Goal: Transaction & Acquisition: Purchase product/service

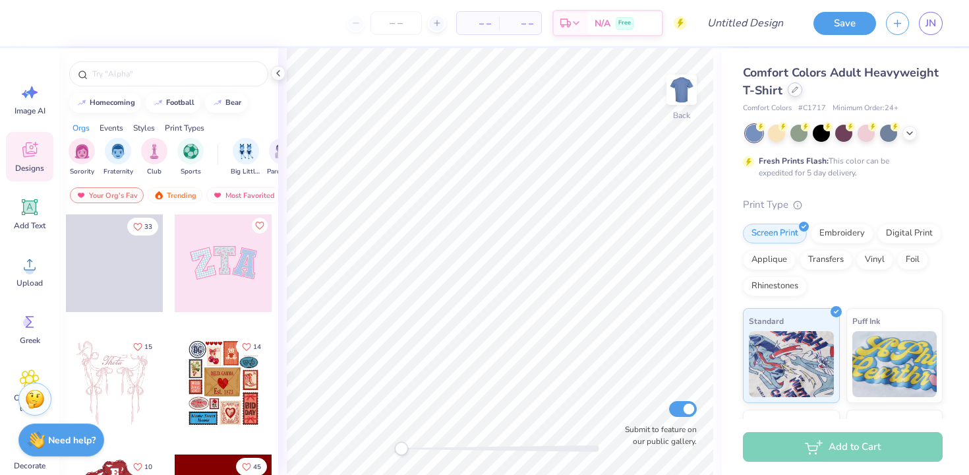
click at [798, 93] on div at bounding box center [795, 89] width 15 height 15
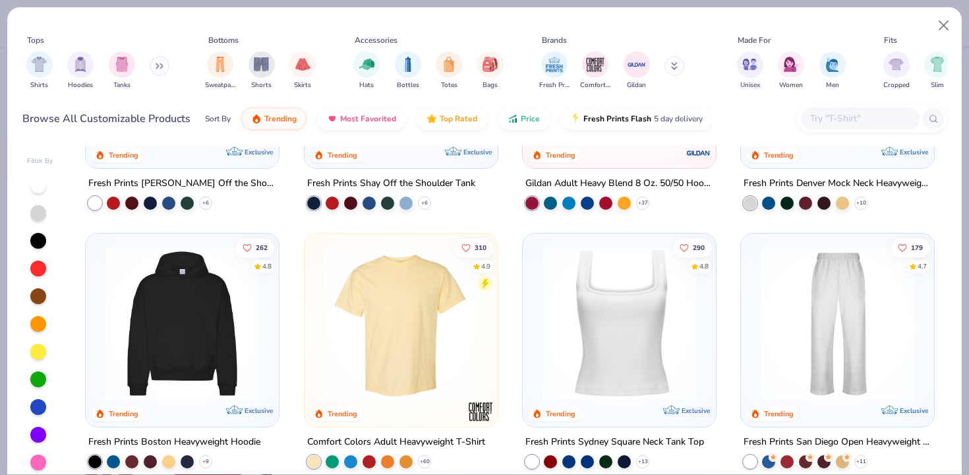
scroll to position [235, 0]
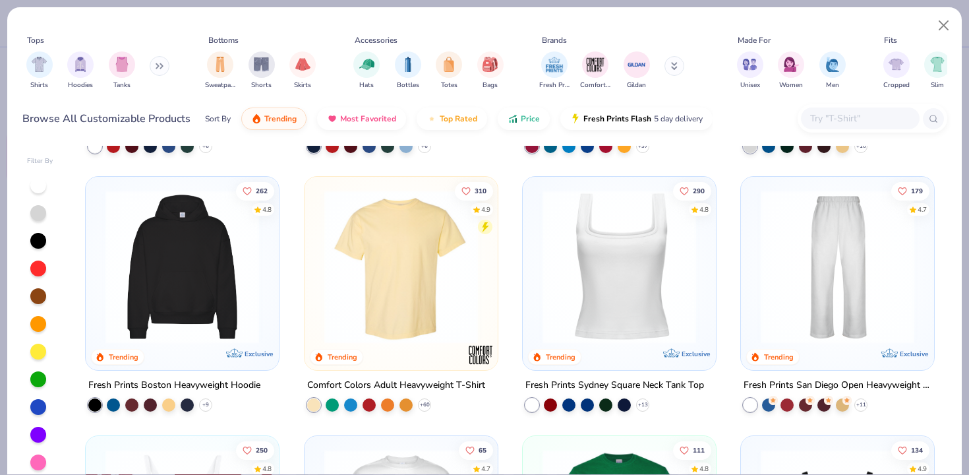
click at [201, 328] on img at bounding box center [182, 267] width 167 height 154
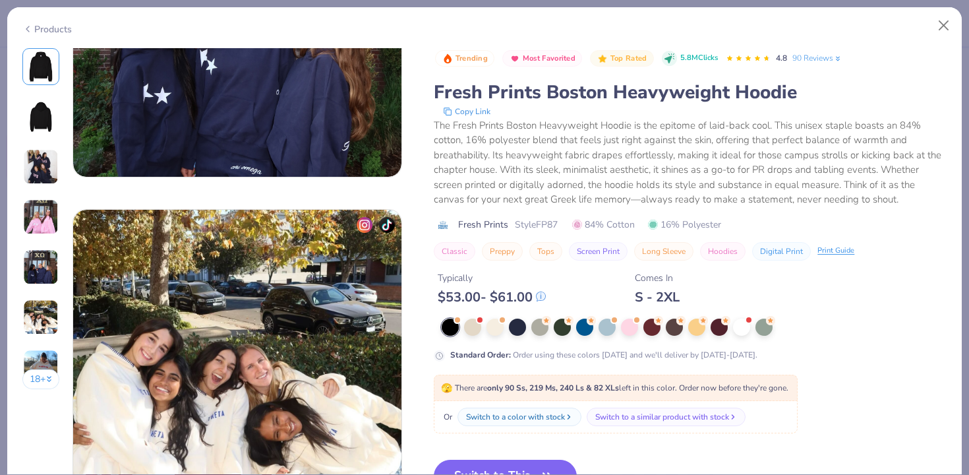
scroll to position [1729, 0]
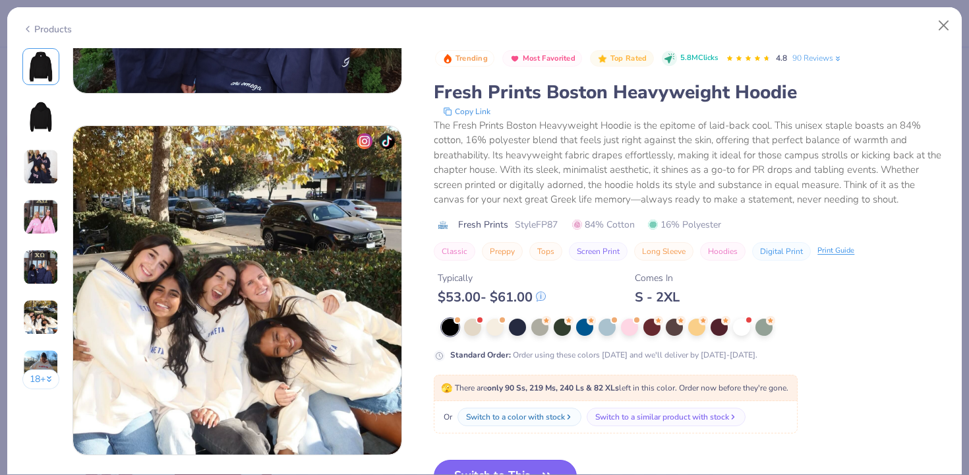
click at [555, 463] on button "Switch to This" at bounding box center [505, 476] width 143 height 33
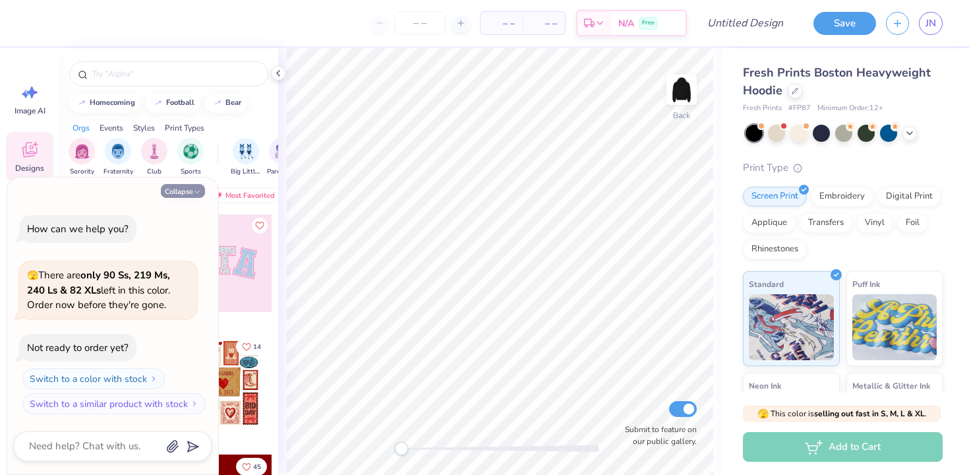
click at [191, 190] on button "Collapse" at bounding box center [183, 191] width 44 height 14
type textarea "x"
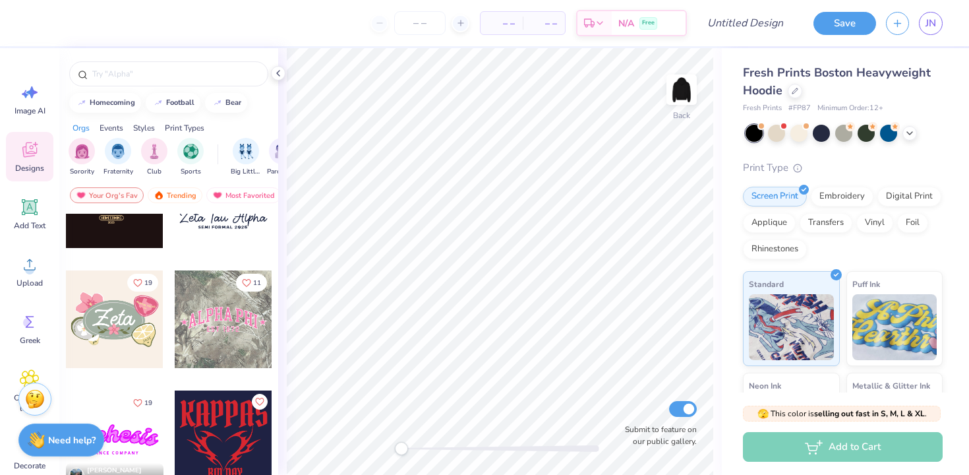
scroll to position [692, 0]
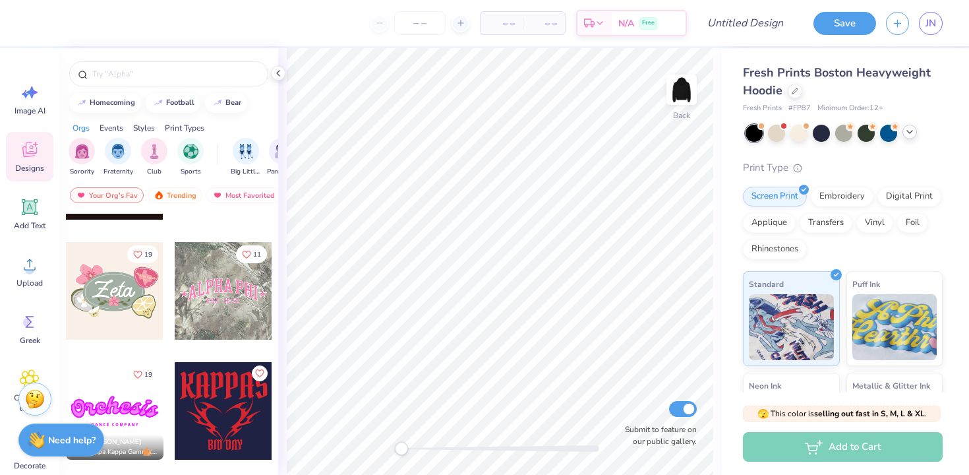
click at [911, 134] on icon at bounding box center [910, 132] width 11 height 11
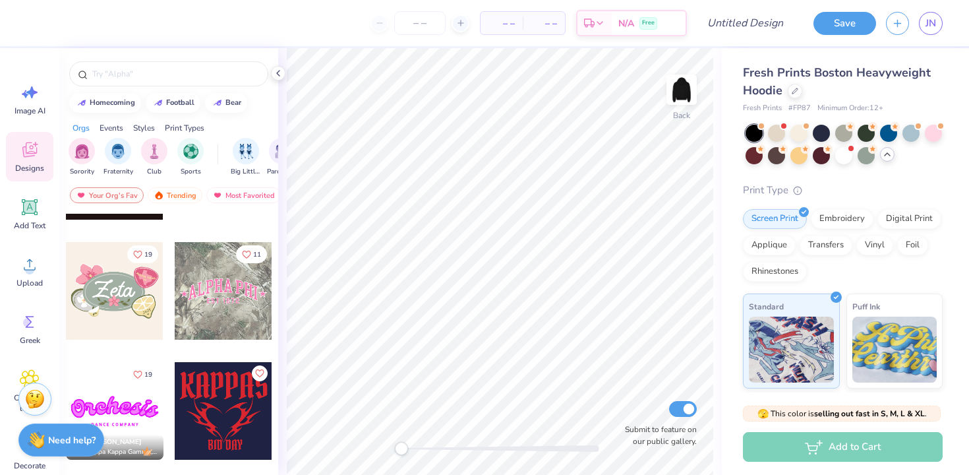
click at [888, 158] on icon at bounding box center [887, 154] width 11 height 11
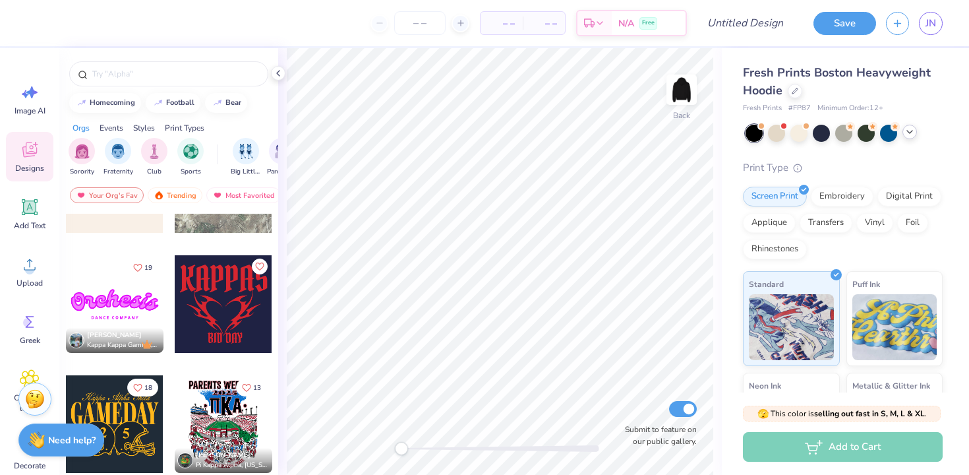
scroll to position [812, 0]
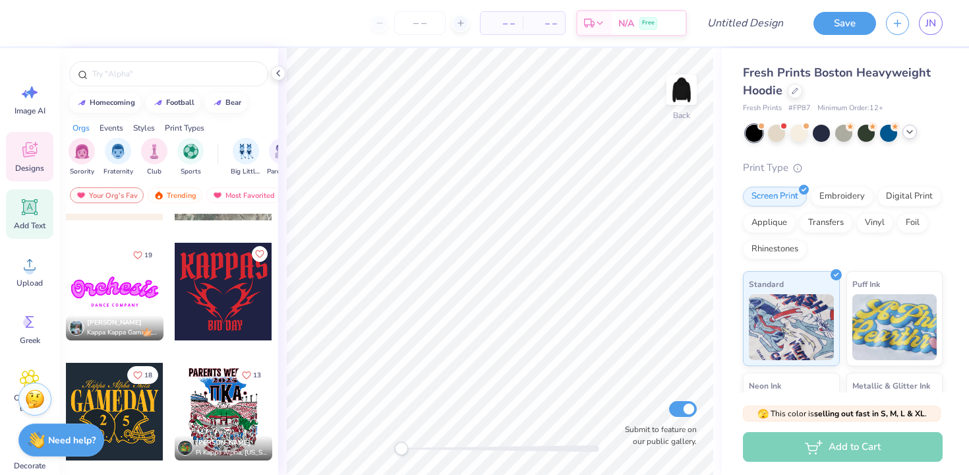
click at [21, 209] on icon at bounding box center [30, 207] width 20 height 20
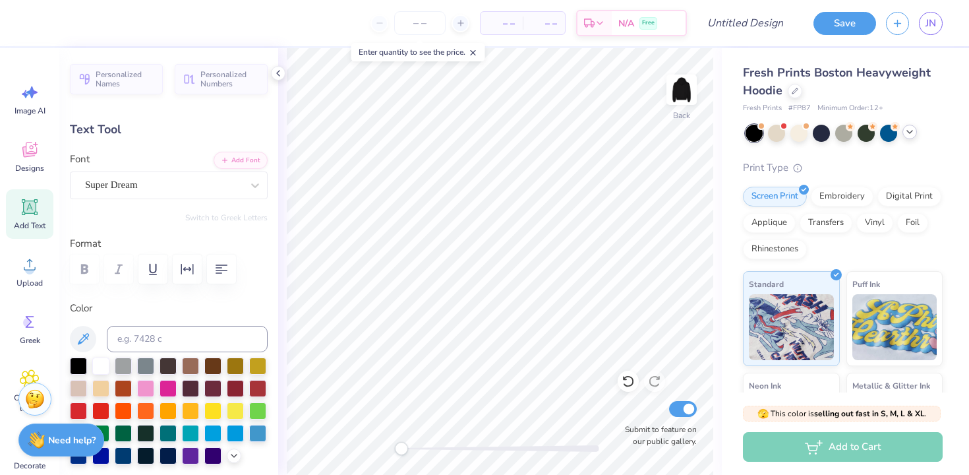
scroll to position [0, 0]
paste textarea
click at [29, 218] on div "Add Text" at bounding box center [29, 213] width 47 height 49
paste textarea
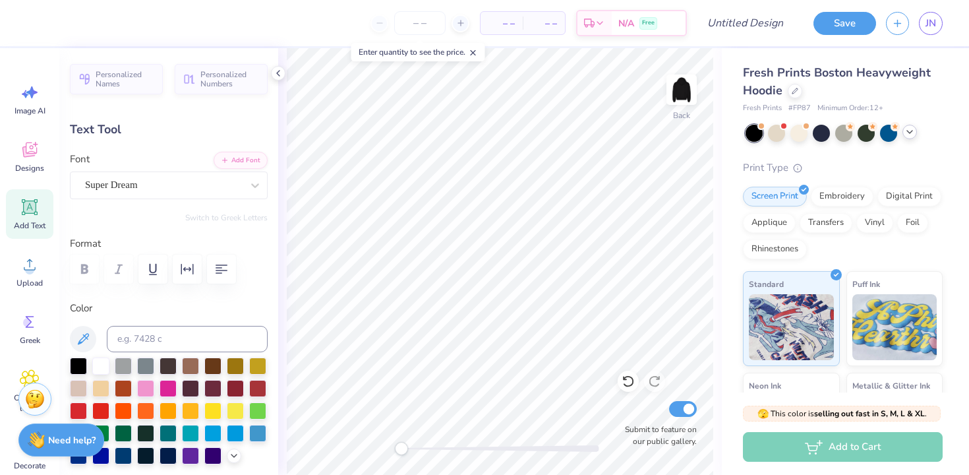
paste textarea
type textarea "T"
type textarea "DSP"
type input "5.22"
type input "2.12"
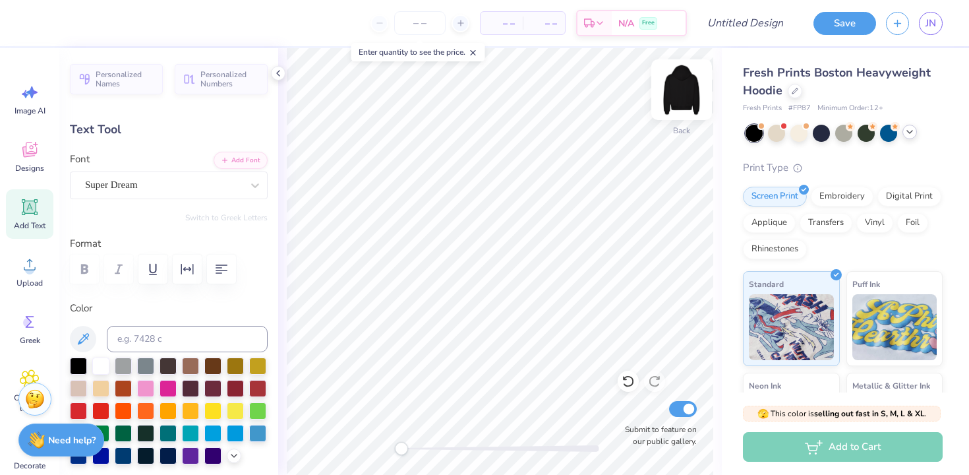
click at [684, 94] on img at bounding box center [681, 89] width 53 height 53
click at [670, 100] on img at bounding box center [681, 89] width 53 height 53
type input "4.63"
click at [27, 148] on icon at bounding box center [30, 150] width 20 height 20
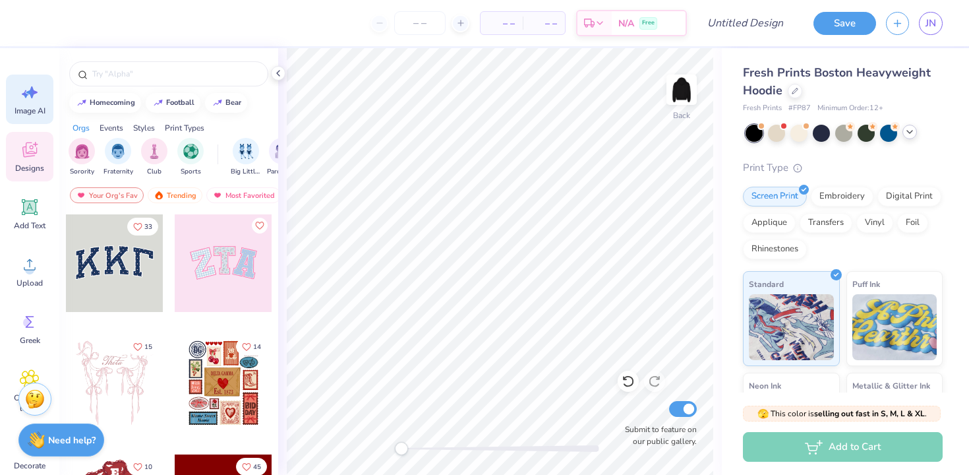
click at [24, 105] on span "Image AI" at bounding box center [30, 110] width 31 height 11
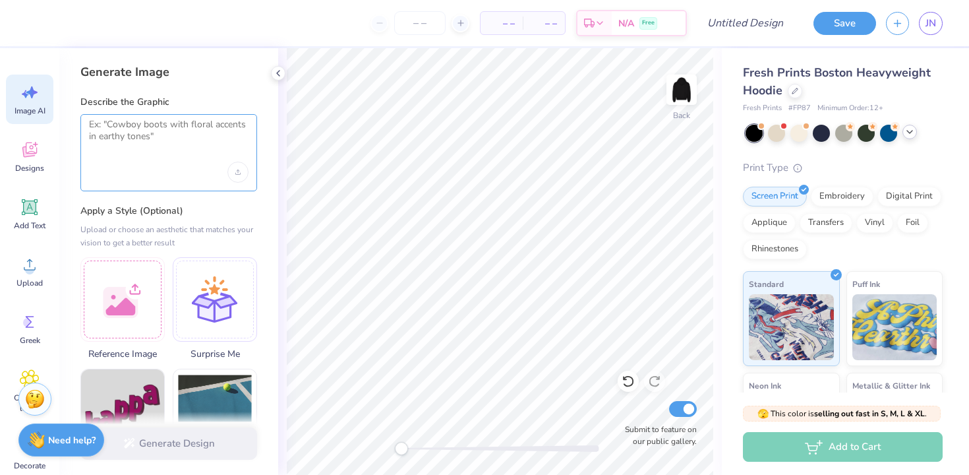
click at [135, 143] on textarea at bounding box center [169, 135] width 160 height 33
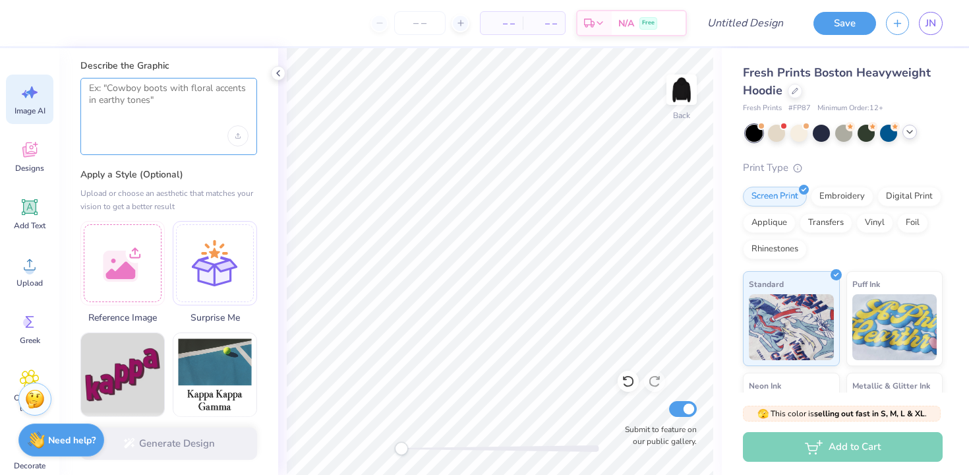
scroll to position [36, 0]
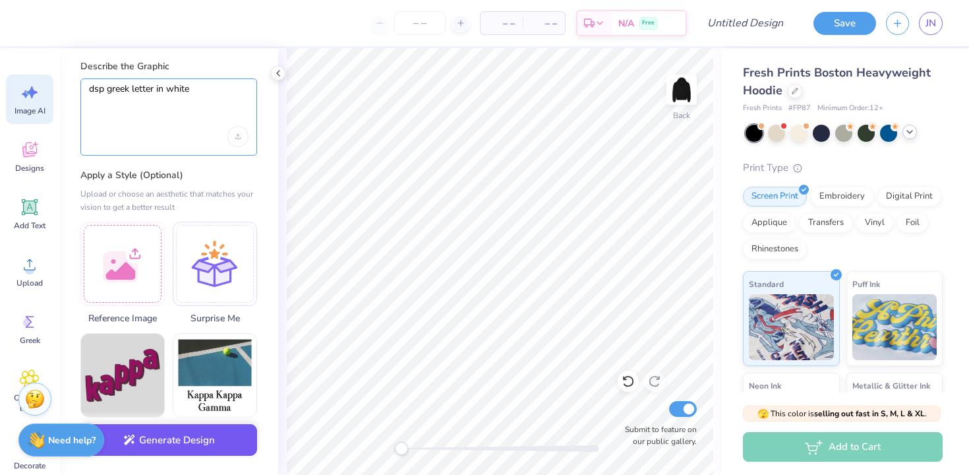
type textarea "dsp greek letter in white"
click at [178, 437] on button "Generate Design" at bounding box center [168, 440] width 177 height 32
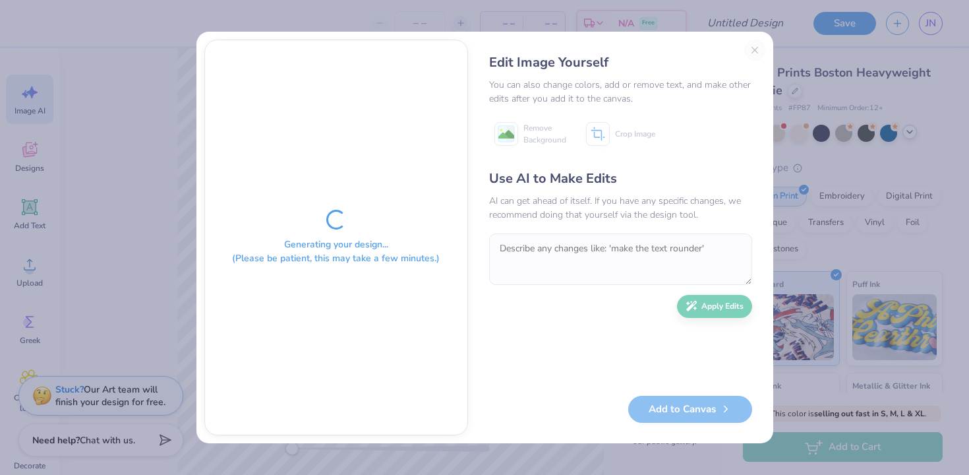
click at [756, 49] on div "Edit Image Yourself You can also change colors, add or remove text, and make ot…" at bounding box center [620, 238] width 289 height 396
click at [759, 48] on div "Edit Image Yourself You can also change colors, add or remove text, and make ot…" at bounding box center [620, 238] width 289 height 396
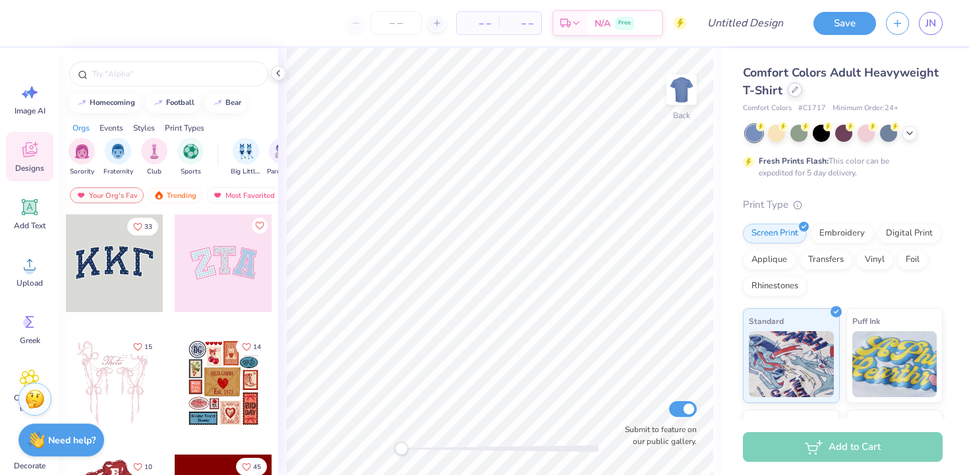
click at [789, 90] on div at bounding box center [795, 89] width 15 height 15
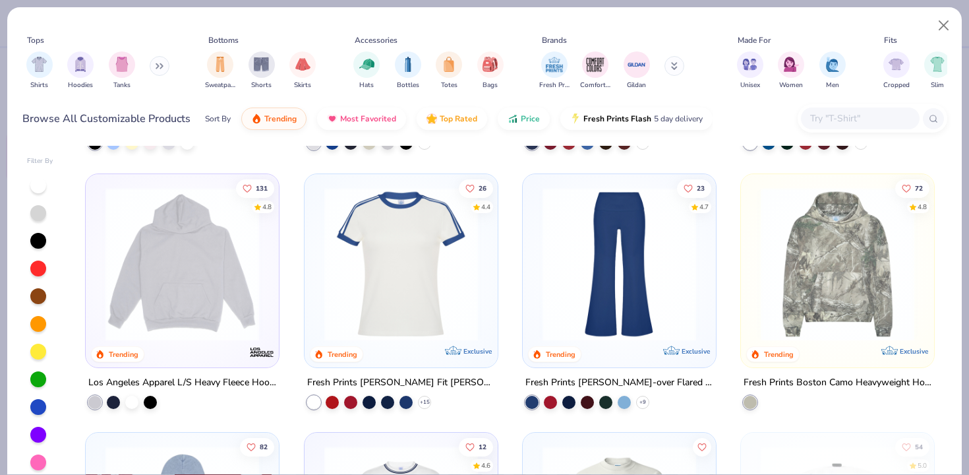
scroll to position [1523, 0]
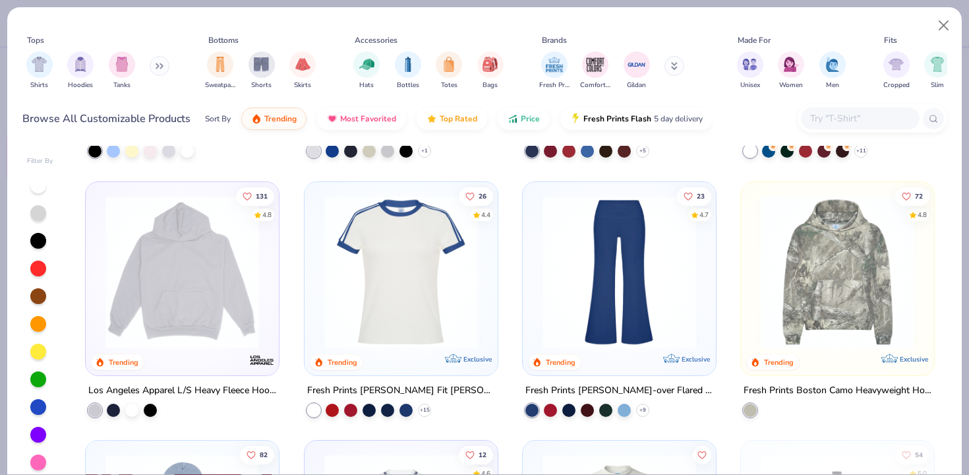
click at [843, 267] on img at bounding box center [837, 271] width 167 height 154
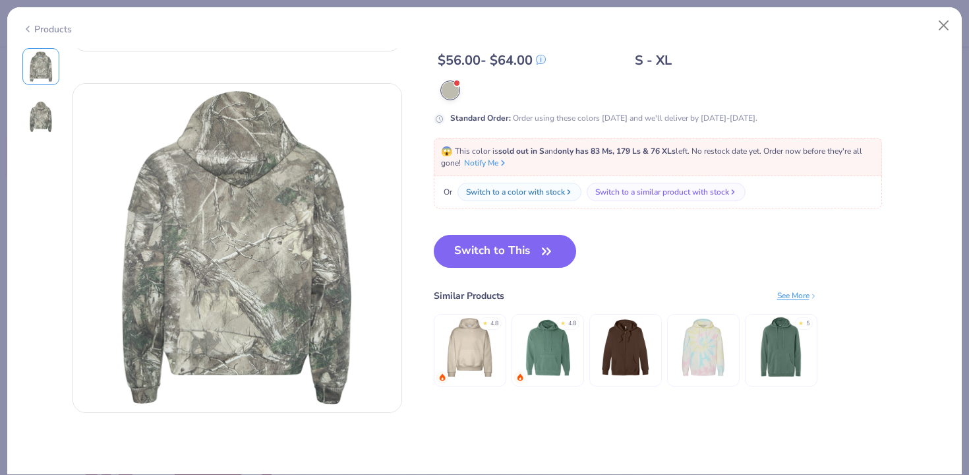
scroll to position [340, 0]
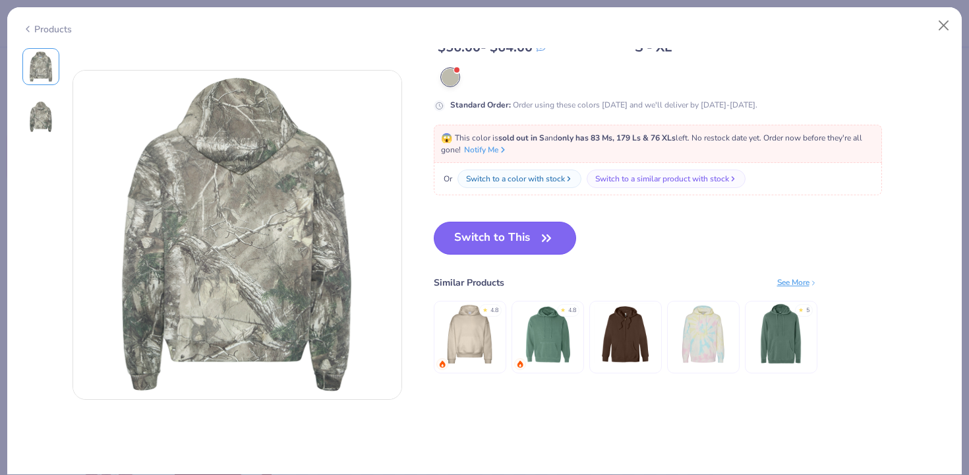
click at [525, 253] on button "Switch to This" at bounding box center [505, 238] width 143 height 33
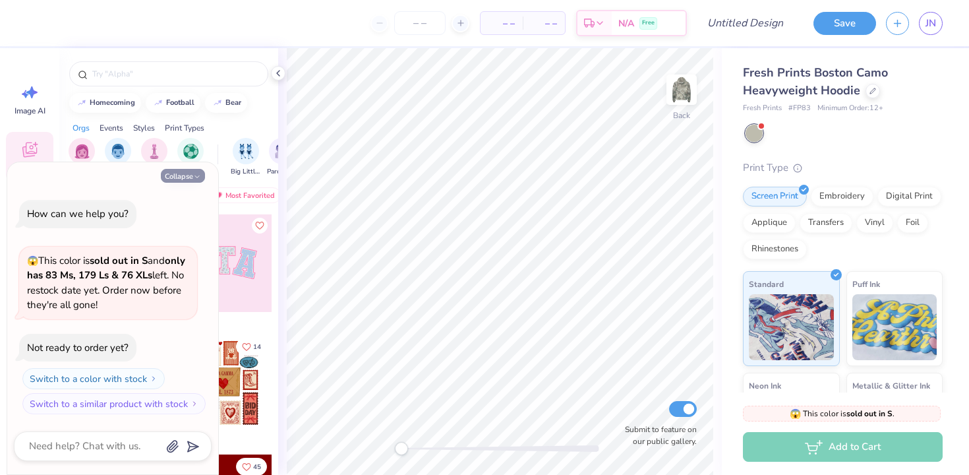
click at [198, 178] on icon "button" at bounding box center [197, 177] width 8 height 8
type textarea "x"
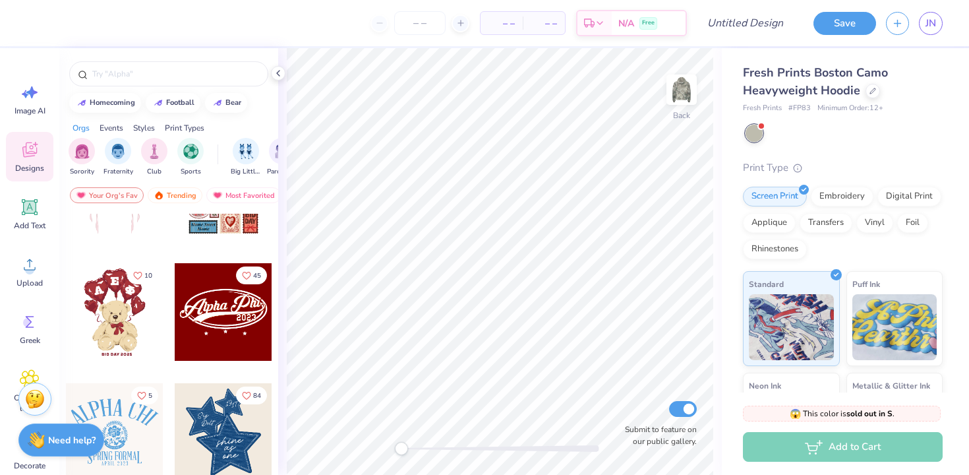
scroll to position [206, 0]
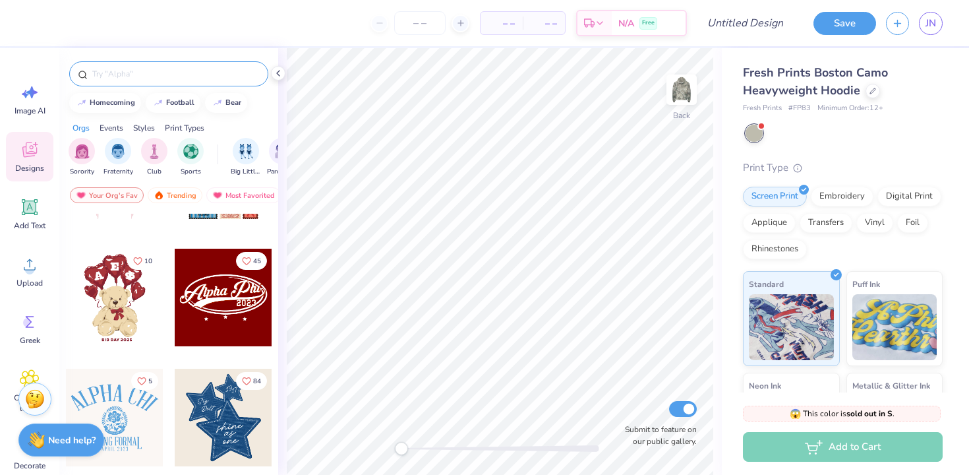
click at [171, 79] on input "text" at bounding box center [175, 73] width 169 height 13
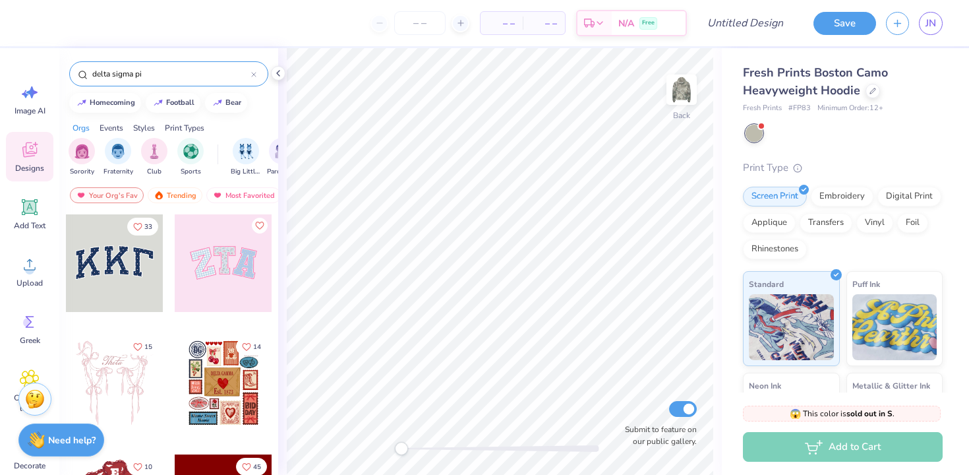
type input "delta sigma pi"
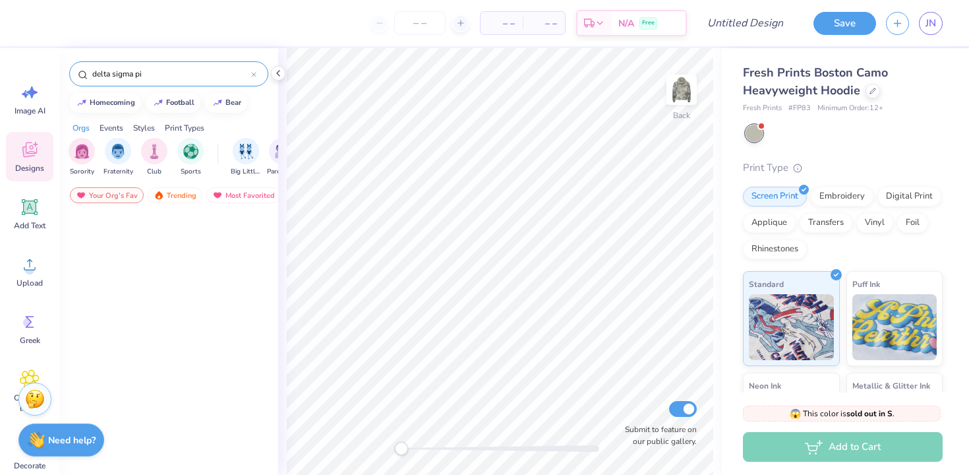
scroll to position [0, 0]
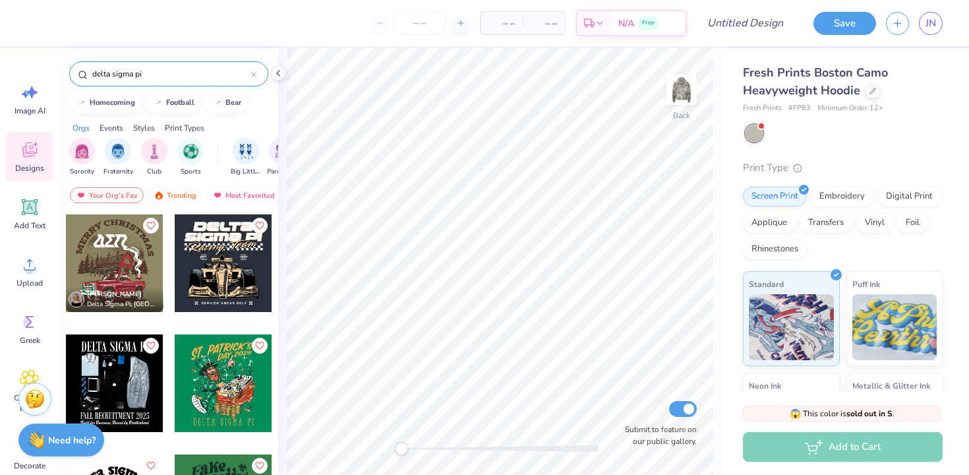
click at [234, 282] on div at bounding box center [224, 263] width 98 height 98
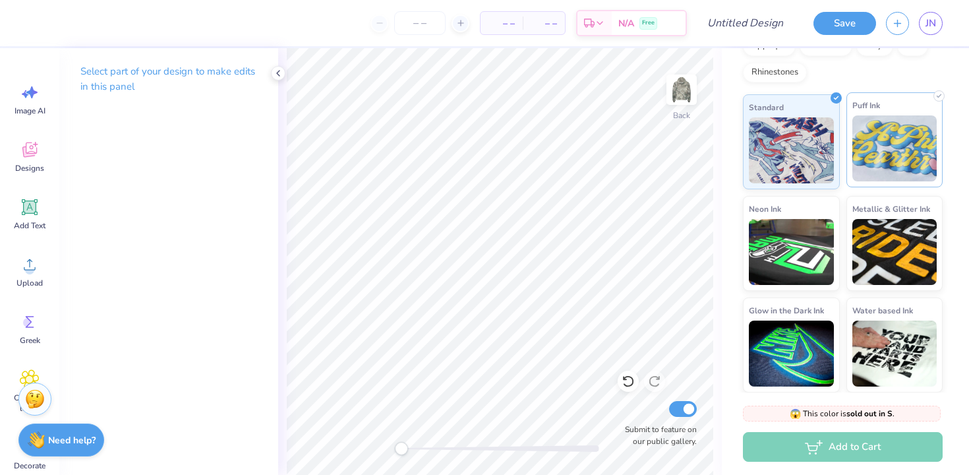
scroll to position [175, 0]
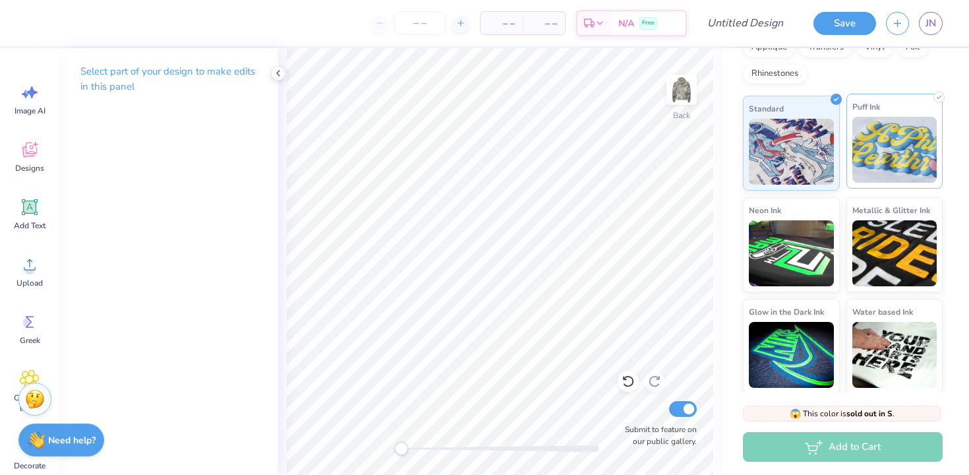
click at [911, 140] on img at bounding box center [894, 150] width 85 height 66
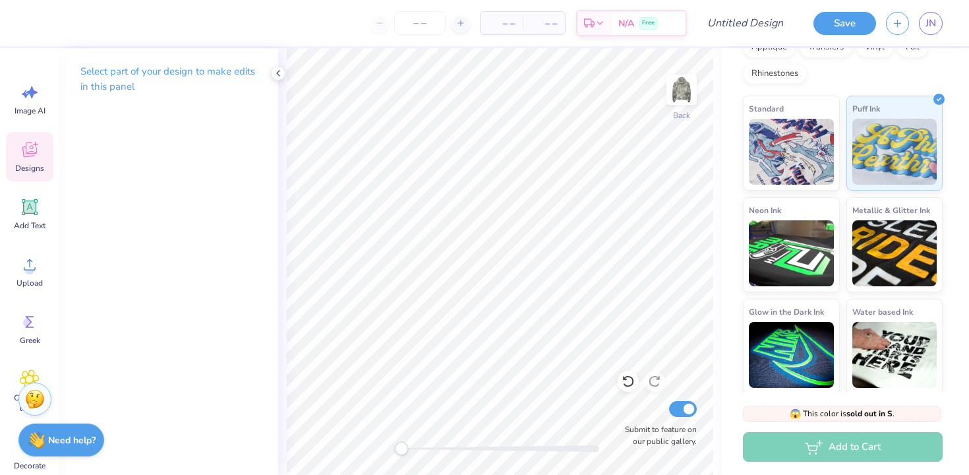
click at [30, 153] on icon at bounding box center [29, 149] width 15 height 15
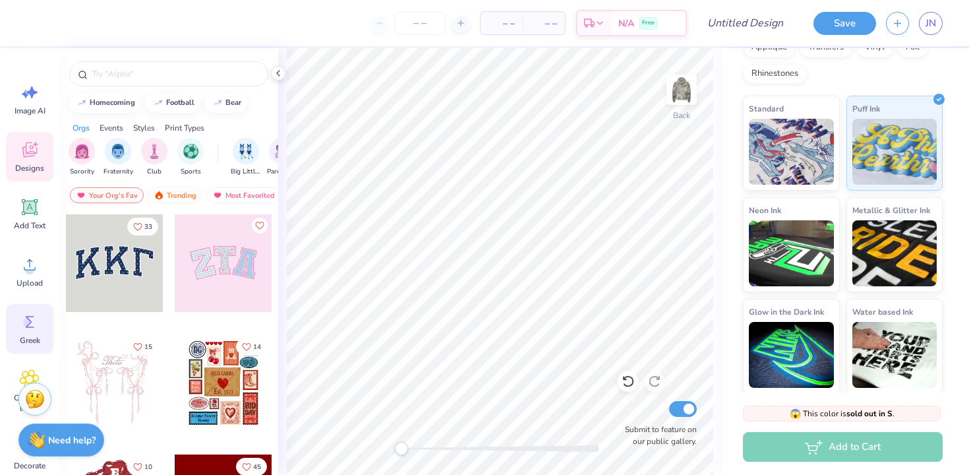
click at [35, 324] on icon at bounding box center [30, 322] width 20 height 20
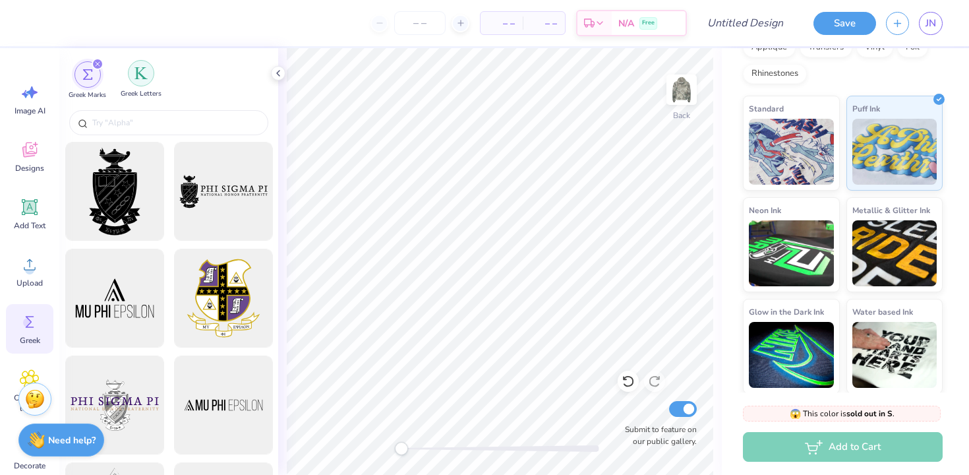
click at [146, 82] on div "filter for Greek Letters" at bounding box center [141, 73] width 26 height 26
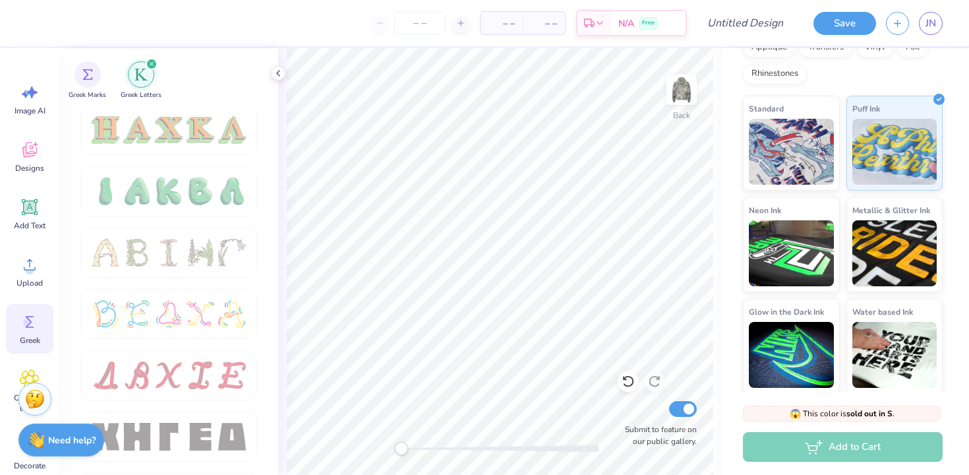
scroll to position [1953, 0]
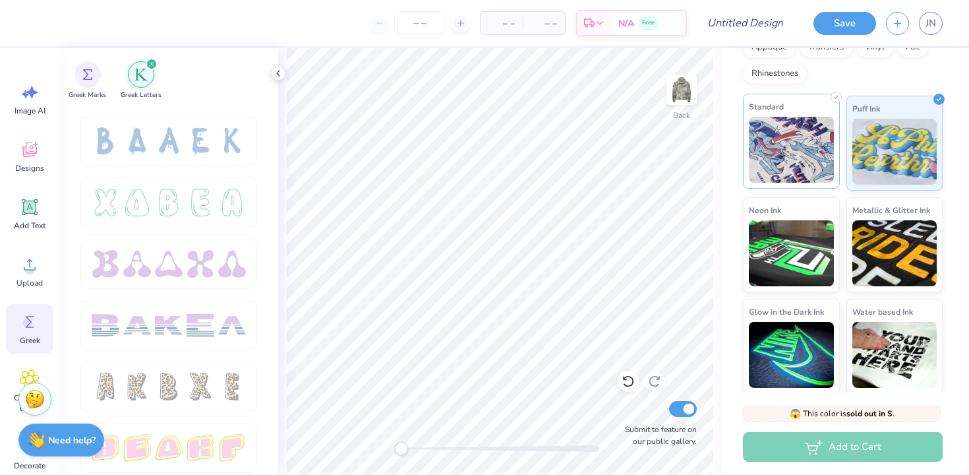
click at [798, 158] on img at bounding box center [791, 150] width 85 height 66
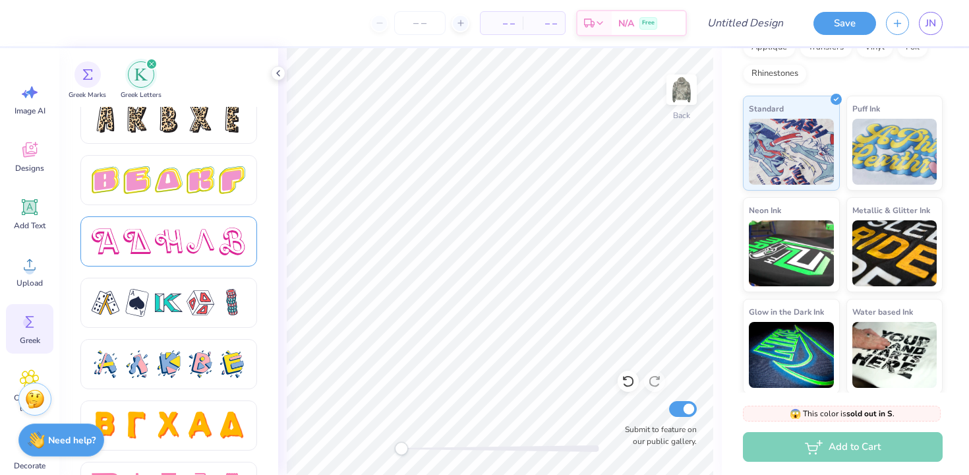
scroll to position [2211, 0]
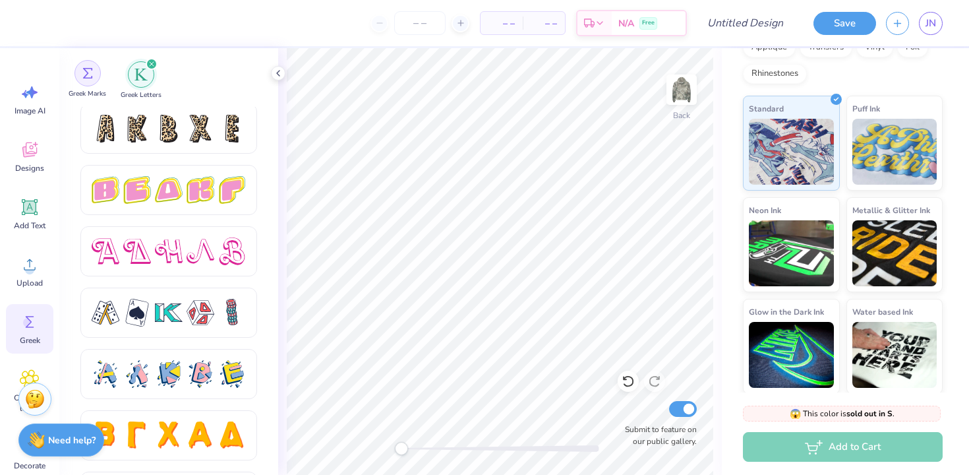
click at [97, 78] on div "filter for Greek Marks" at bounding box center [88, 73] width 26 height 26
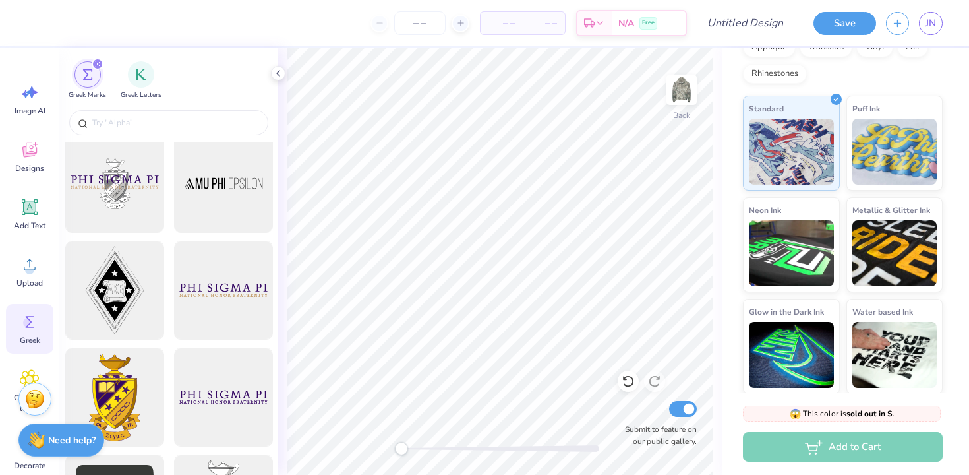
scroll to position [309, 0]
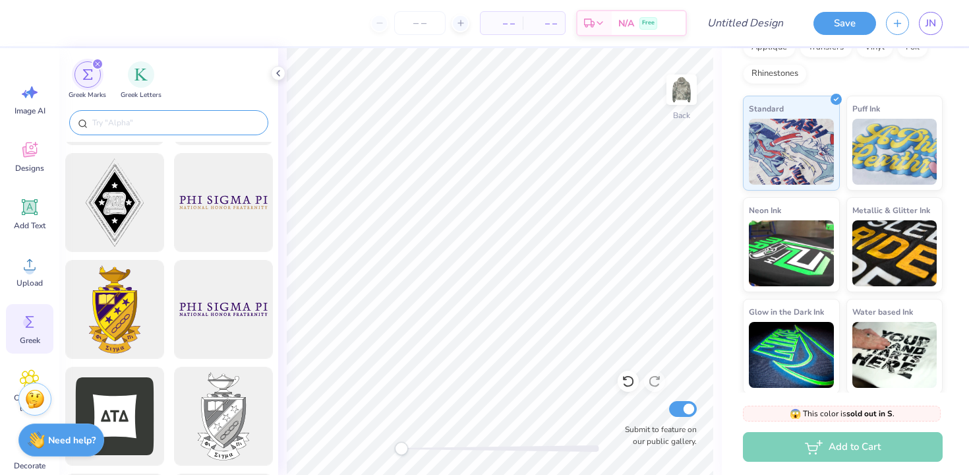
click at [177, 127] on input "text" at bounding box center [175, 122] width 169 height 13
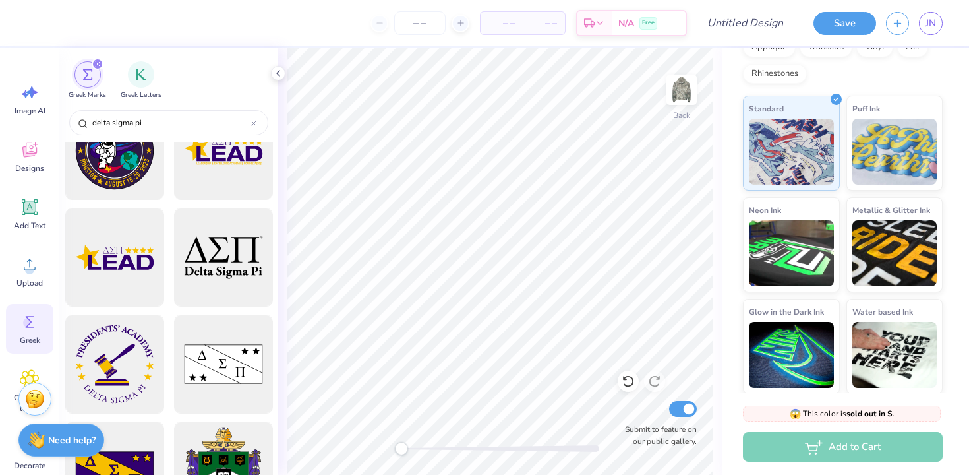
scroll to position [377, 0]
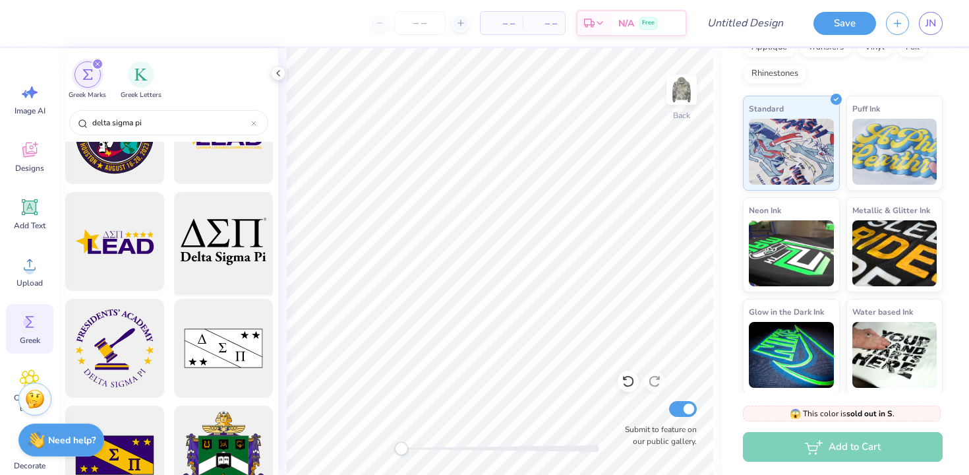
type input "delta sigma pi"
click at [228, 229] on div at bounding box center [223, 241] width 109 height 109
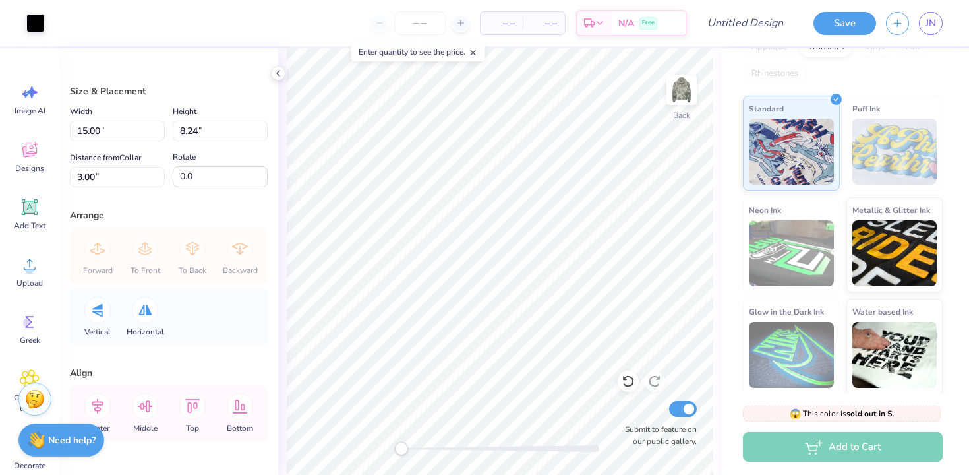
type input "11.36"
type input "6.24"
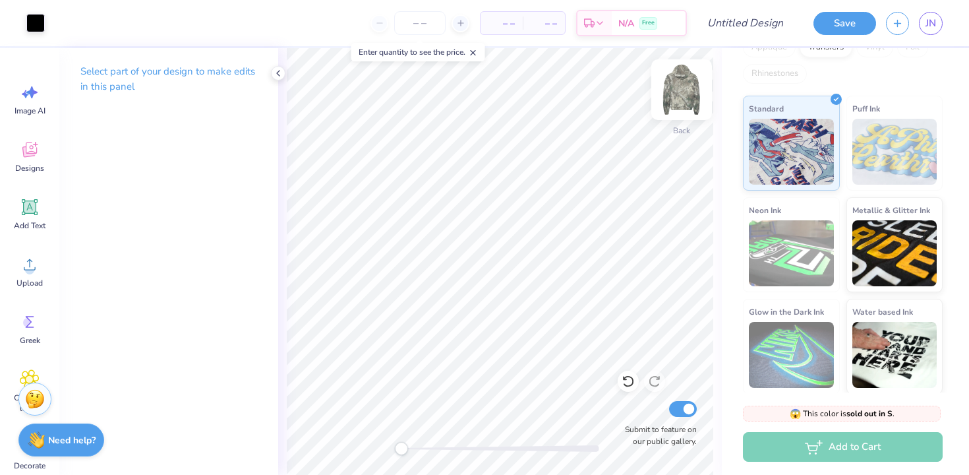
click at [687, 92] on img at bounding box center [681, 89] width 53 height 53
click at [690, 90] on img at bounding box center [681, 89] width 53 height 53
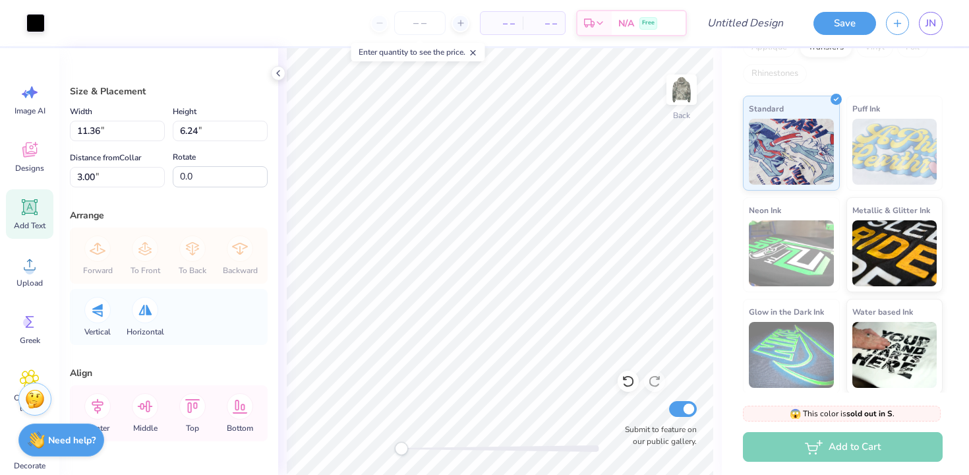
click at [24, 204] on icon at bounding box center [30, 207] width 13 height 13
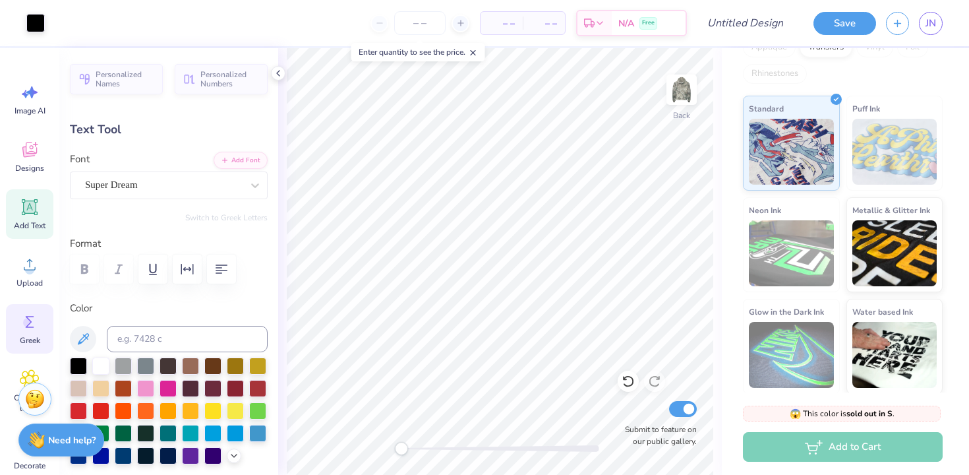
click at [27, 320] on circle at bounding box center [27, 322] width 9 height 9
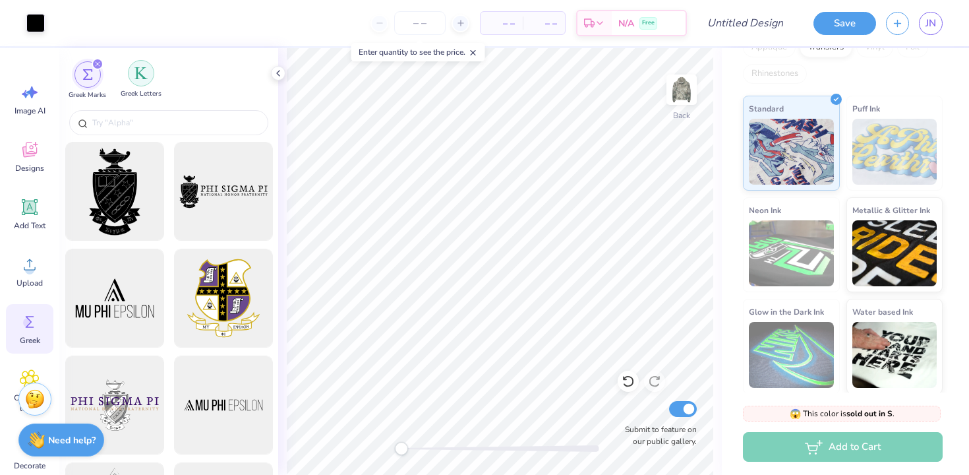
click at [141, 81] on div "filter for Greek Letters" at bounding box center [141, 73] width 26 height 26
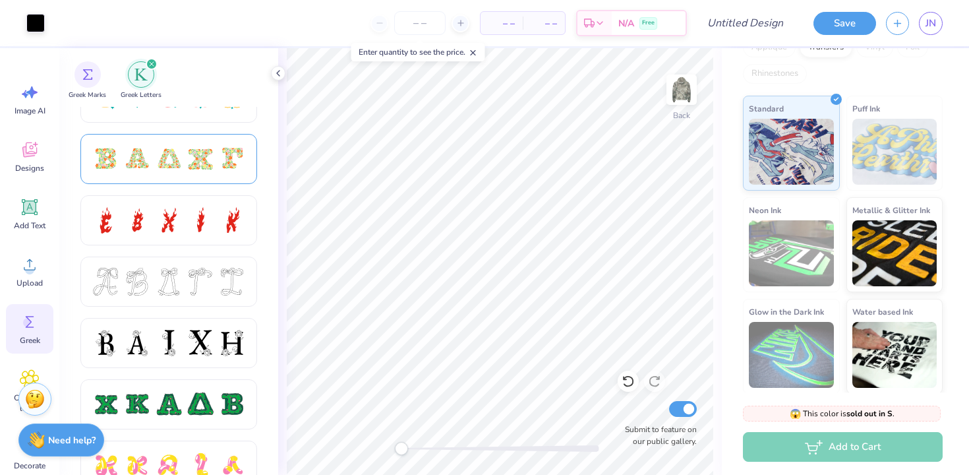
scroll to position [398, 0]
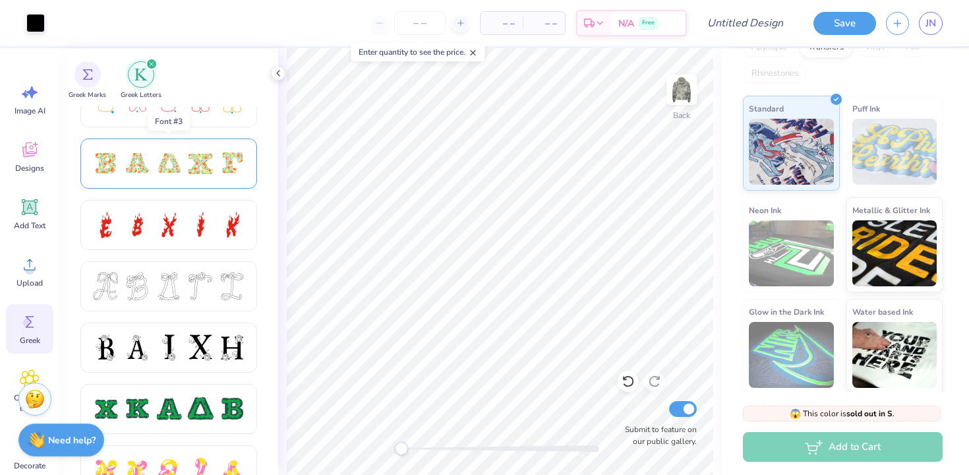
click at [243, 162] on div at bounding box center [232, 164] width 28 height 28
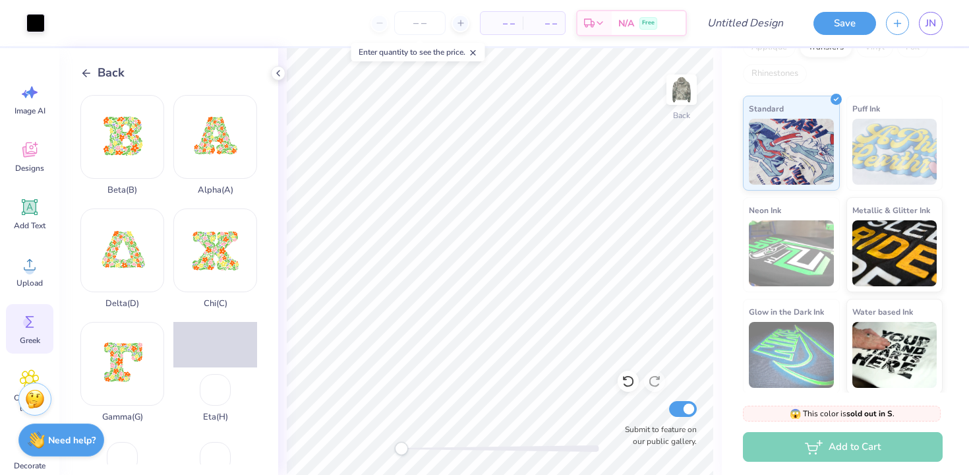
click at [99, 70] on span "Back" at bounding box center [111, 73] width 27 height 18
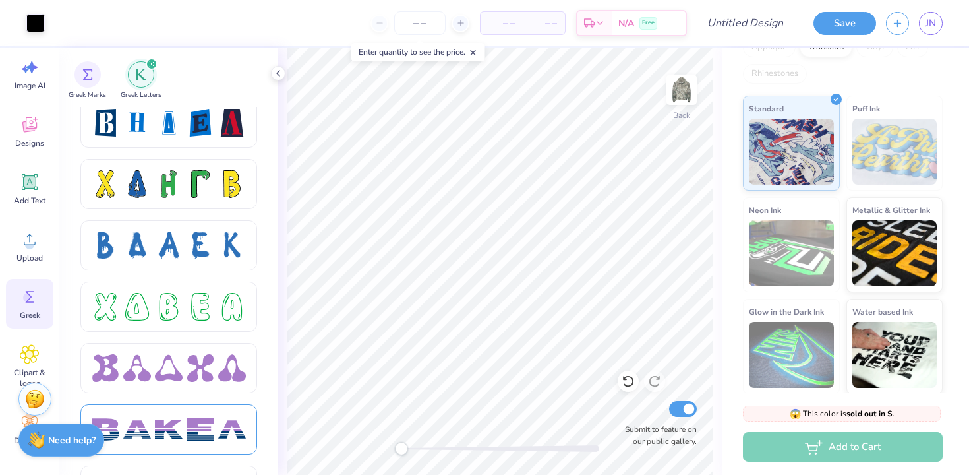
scroll to position [1845, 0]
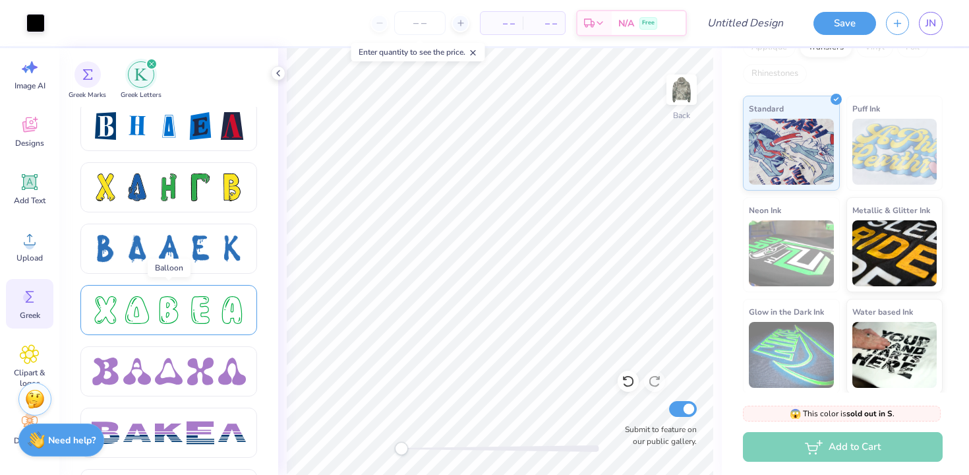
click at [207, 300] on div at bounding box center [201, 310] width 28 height 28
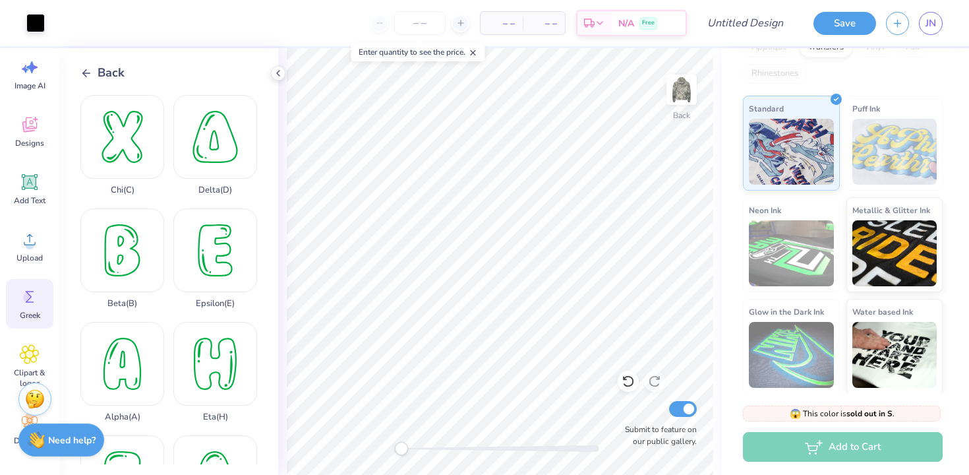
scroll to position [18, 0]
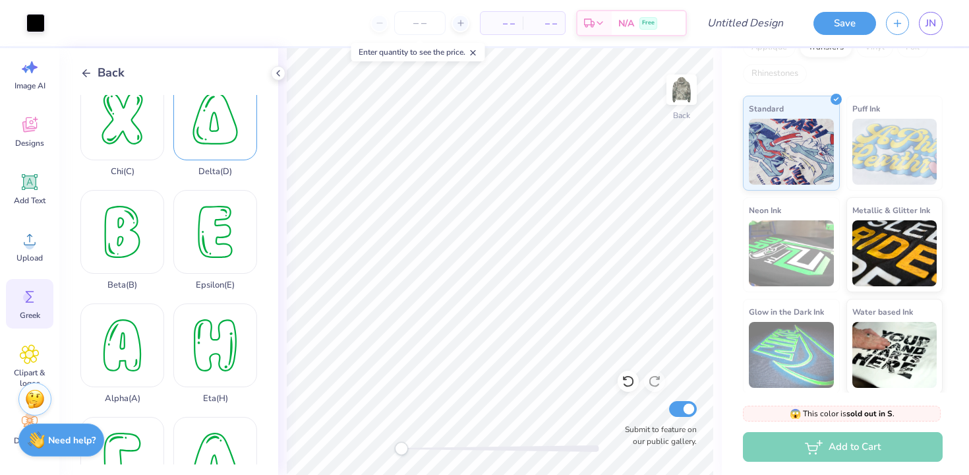
click at [219, 139] on div "Delta ( D )" at bounding box center [215, 126] width 84 height 100
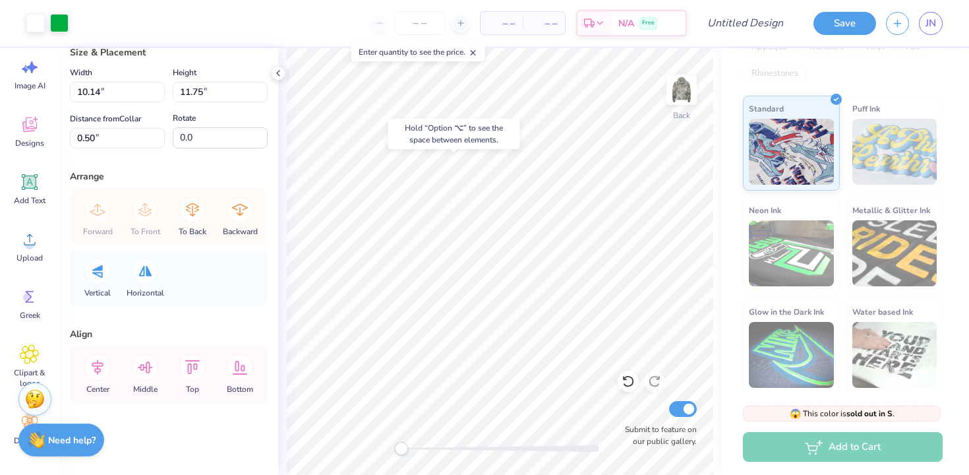
scroll to position [0, 0]
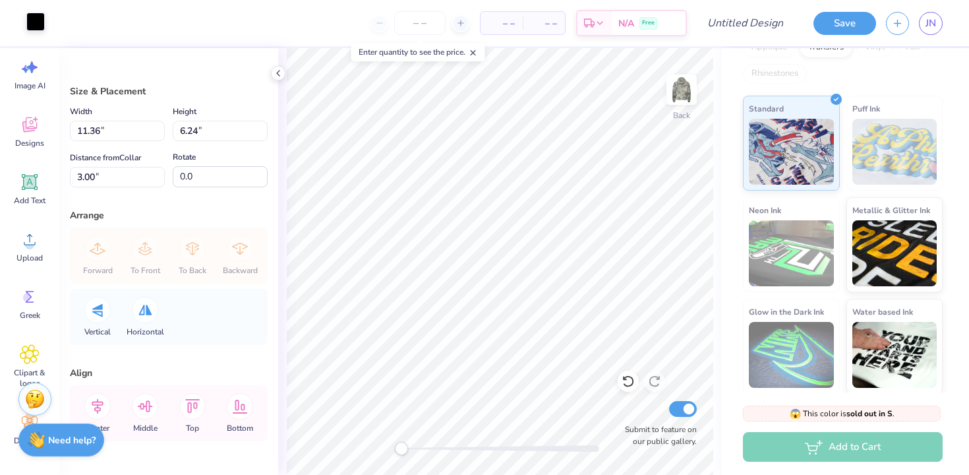
click at [37, 20] on div at bounding box center [35, 22] width 18 height 18
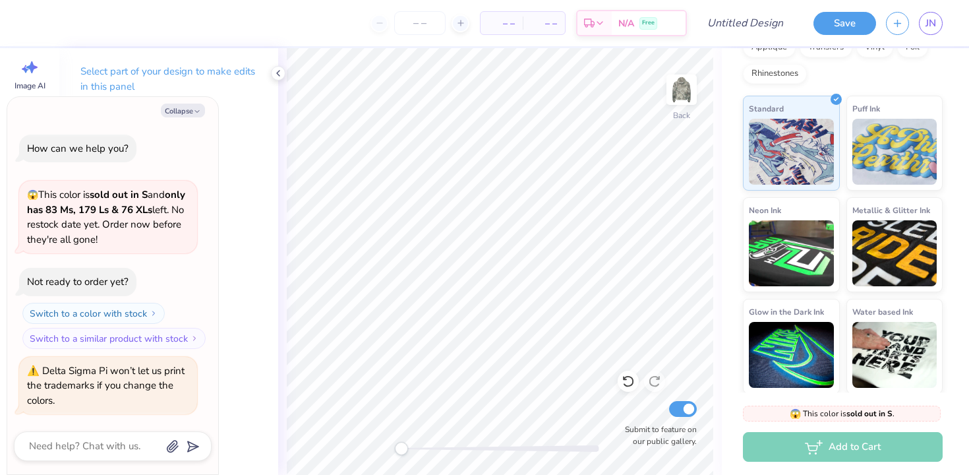
click at [280, 233] on div "Back Submit to feature on our public gallery." at bounding box center [500, 261] width 444 height 427
click at [276, 76] on icon at bounding box center [278, 73] width 11 height 11
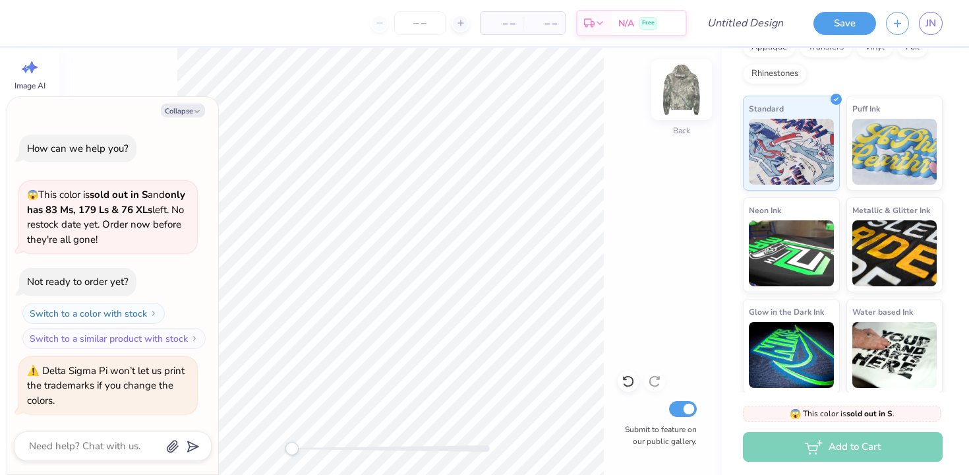
click at [682, 96] on img at bounding box center [681, 89] width 53 height 53
click at [690, 88] on img at bounding box center [681, 89] width 53 height 53
type textarea "x"
